Goal: Task Accomplishment & Management: Manage account settings

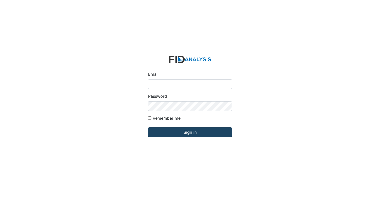
type input "zsmith@lifeincorporated.com"
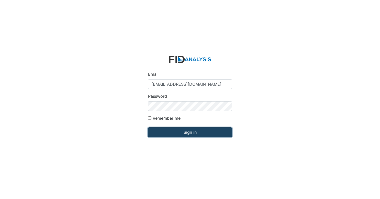
click at [193, 130] on input "Sign in" at bounding box center [190, 132] width 84 height 10
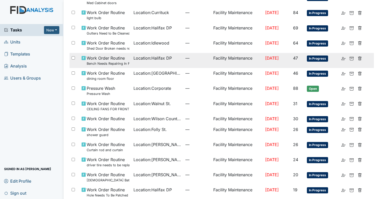
scroll to position [66, 0]
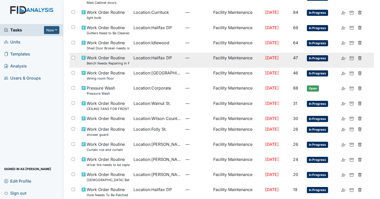
click at [183, 62] on td "—" at bounding box center [197, 60] width 28 height 15
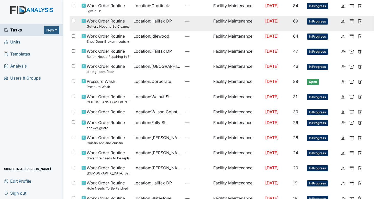
scroll to position [0, 0]
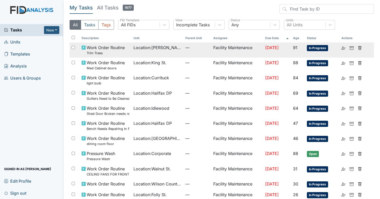
click at [138, 51] on td "Location : Wilson St." at bounding box center [158, 49] width 52 height 15
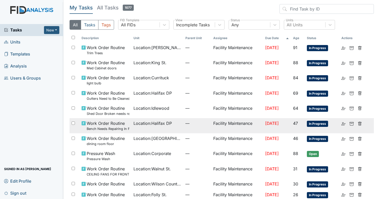
scroll to position [7, 0]
click at [166, 75] on td "Location : Currituck" at bounding box center [158, 80] width 52 height 15
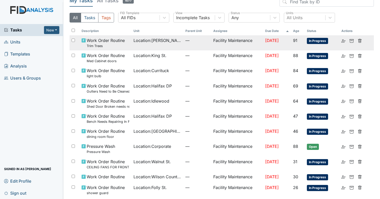
click at [172, 46] on td "Location : Wilson St." at bounding box center [158, 42] width 52 height 15
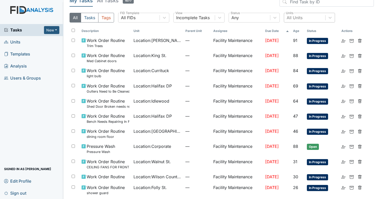
click at [312, 16] on div "All Units" at bounding box center [304, 17] width 41 height 9
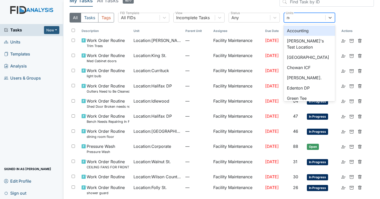
type input "new"
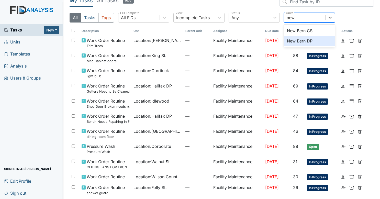
click at [305, 37] on div "New Bern DP" at bounding box center [309, 41] width 51 height 10
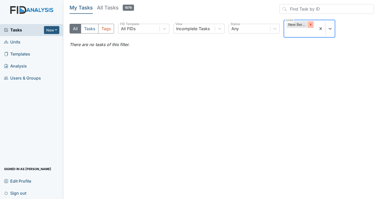
click at [309, 23] on icon at bounding box center [311, 25] width 4 height 4
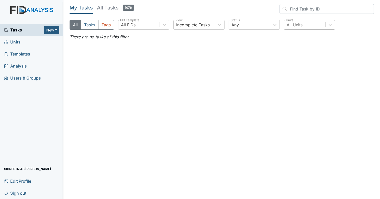
click at [18, 195] on span "Sign out" at bounding box center [15, 193] width 22 height 8
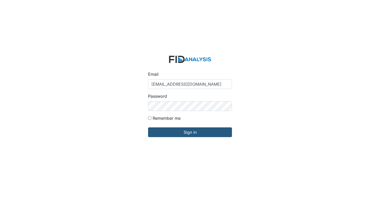
click at [172, 88] on input "[EMAIL_ADDRESS][DOMAIN_NAME]" at bounding box center [190, 84] width 84 height 10
type input "[EMAIL_ADDRESS][DOMAIN_NAME]"
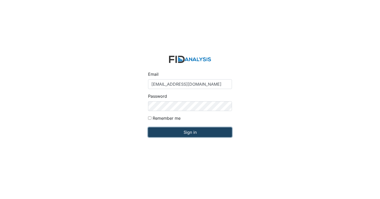
click at [170, 133] on input "Sign in" at bounding box center [190, 132] width 84 height 10
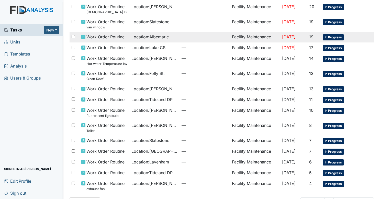
scroll to position [283, 0]
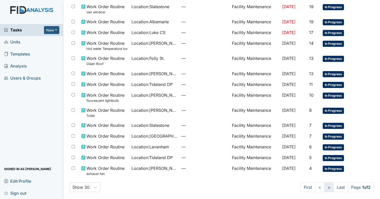
click at [325, 186] on link ">" at bounding box center [329, 187] width 9 height 10
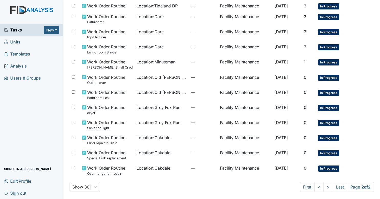
scroll to position [114, 0]
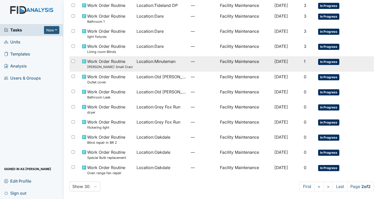
click at [189, 64] on td "—" at bounding box center [203, 63] width 29 height 15
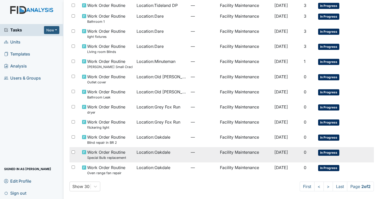
click at [191, 153] on span "—" at bounding box center [203, 152] width 25 height 6
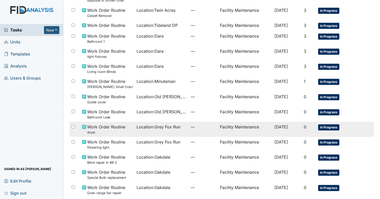
scroll to position [93, 0]
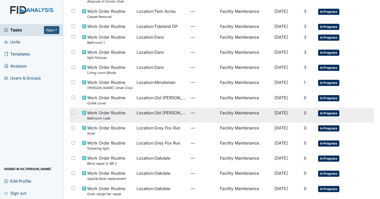
click at [170, 112] on span "Location : Old Roper Rd." at bounding box center [162, 113] width 50 height 6
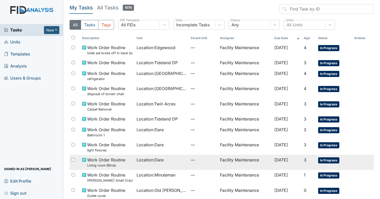
scroll to position [114, 0]
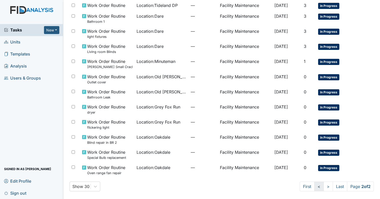
click at [315, 187] on link "<" at bounding box center [319, 187] width 9 height 10
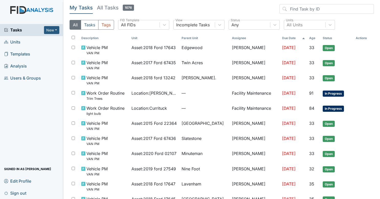
click at [18, 194] on span "Sign out" at bounding box center [15, 193] width 22 height 8
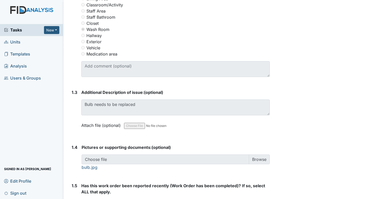
scroll to position [273, 0]
click at [92, 170] on link "bulb.jpg" at bounding box center [90, 167] width 16 height 5
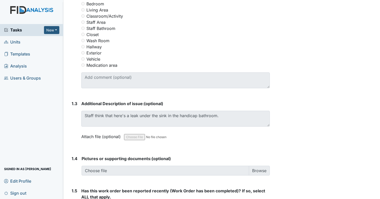
scroll to position [268, 0]
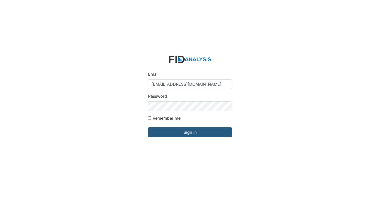
click at [185, 91] on form "Email [EMAIL_ADDRESS][DOMAIN_NAME] Password Remember me Sign in" at bounding box center [190, 100] width 92 height 96
click at [187, 89] on input "Gwalton@lifeincorporated.com" at bounding box center [190, 84] width 84 height 10
type input "[EMAIL_ADDRESS][DOMAIN_NAME]"
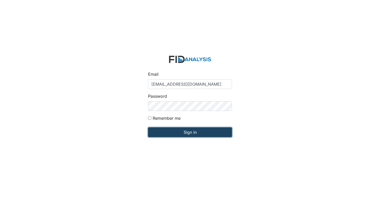
click at [180, 132] on input "Sign in" at bounding box center [190, 132] width 84 height 10
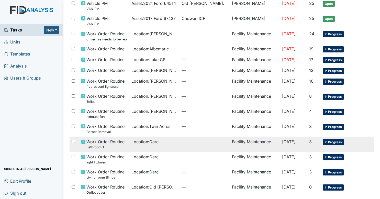
scroll to position [226, 0]
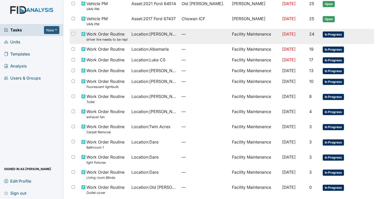
click at [203, 38] on td "—" at bounding box center [205, 36] width 50 height 15
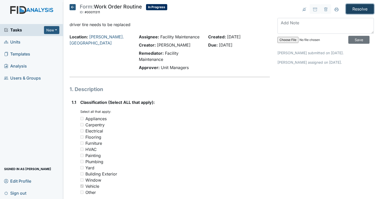
click at [361, 9] on input "Resolve" at bounding box center [360, 9] width 28 height 10
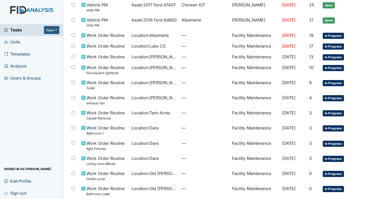
scroll to position [249, 0]
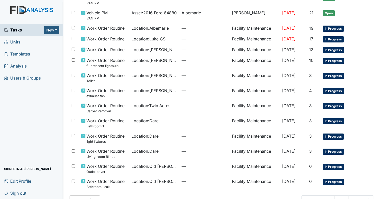
click at [28, 193] on link "Sign out" at bounding box center [31, 193] width 63 height 12
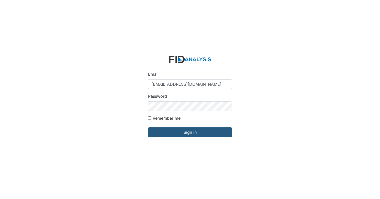
click at [172, 81] on input "[EMAIL_ADDRESS][DOMAIN_NAME]" at bounding box center [190, 84] width 84 height 10
type input "jbryant@lifeincorporated.com"
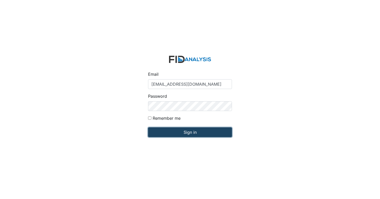
click at [188, 136] on input "Sign in" at bounding box center [190, 132] width 84 height 10
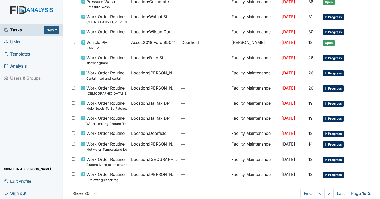
scroll to position [301, 0]
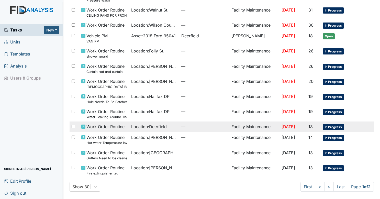
click at [195, 124] on span "—" at bounding box center [204, 127] width 46 height 6
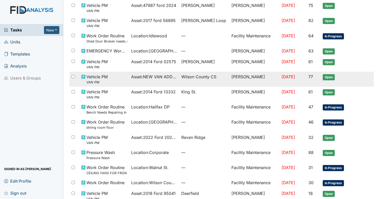
scroll to position [143, 0]
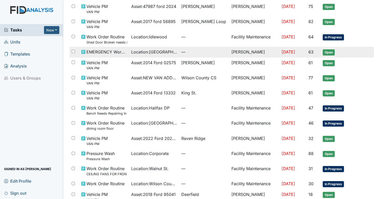
click at [206, 47] on td "—" at bounding box center [204, 52] width 50 height 11
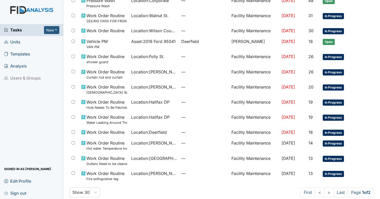
scroll to position [301, 0]
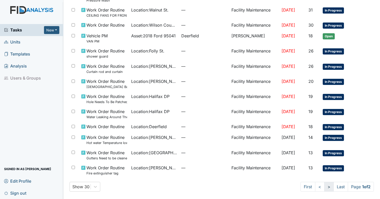
click at [325, 187] on link ">" at bounding box center [329, 187] width 9 height 10
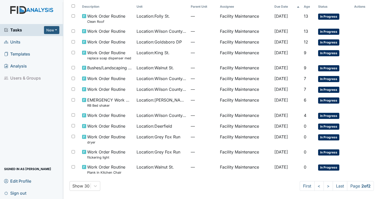
scroll to position [30, 0]
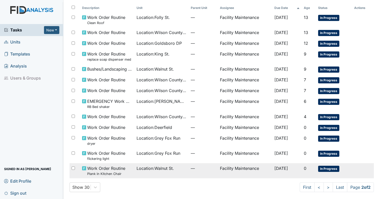
click at [191, 170] on span "—" at bounding box center [203, 168] width 25 height 6
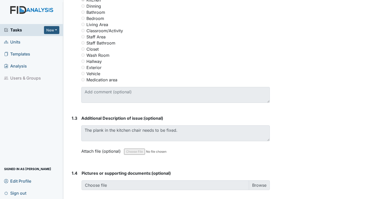
scroll to position [247, 0]
